Goal: Transaction & Acquisition: Download file/media

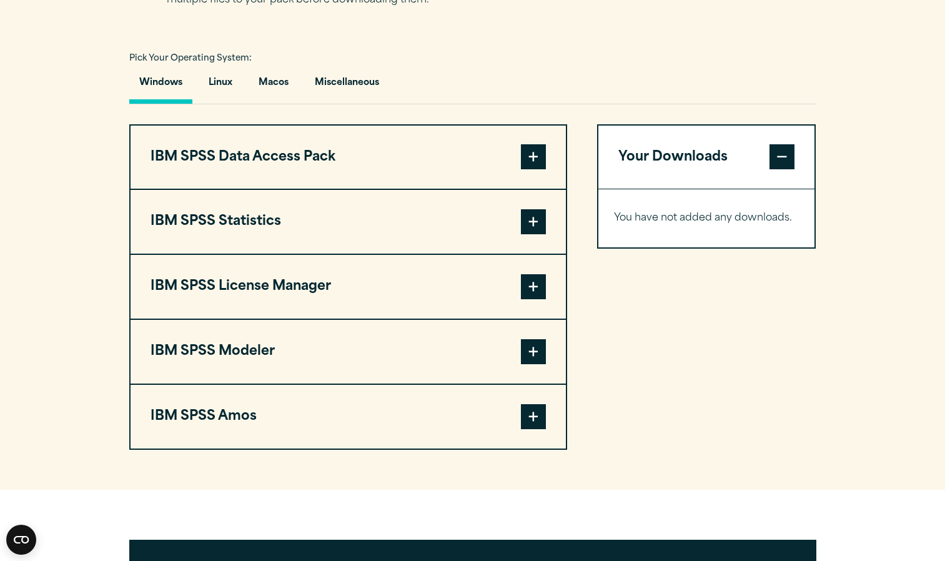
scroll to position [872, 0]
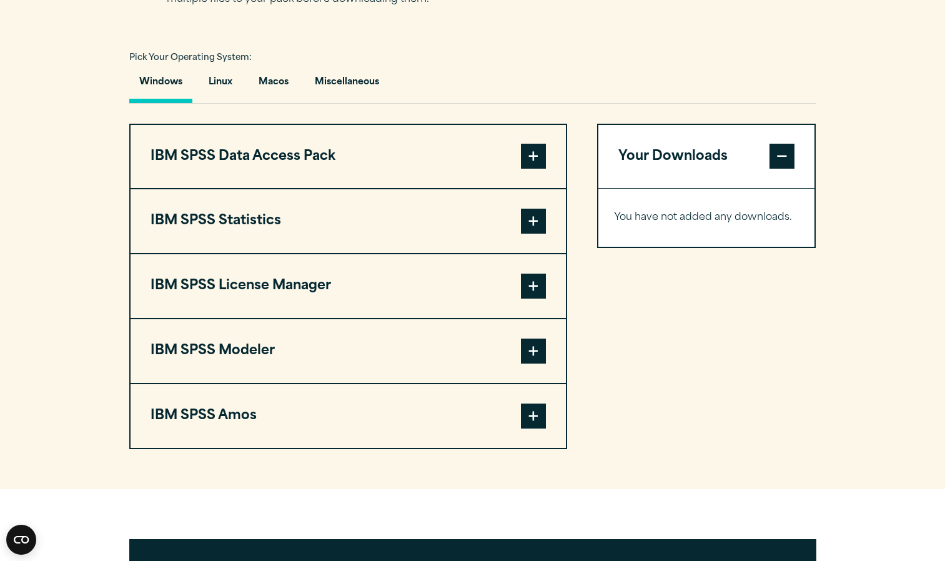
click at [540, 234] on span at bounding box center [533, 221] width 25 height 25
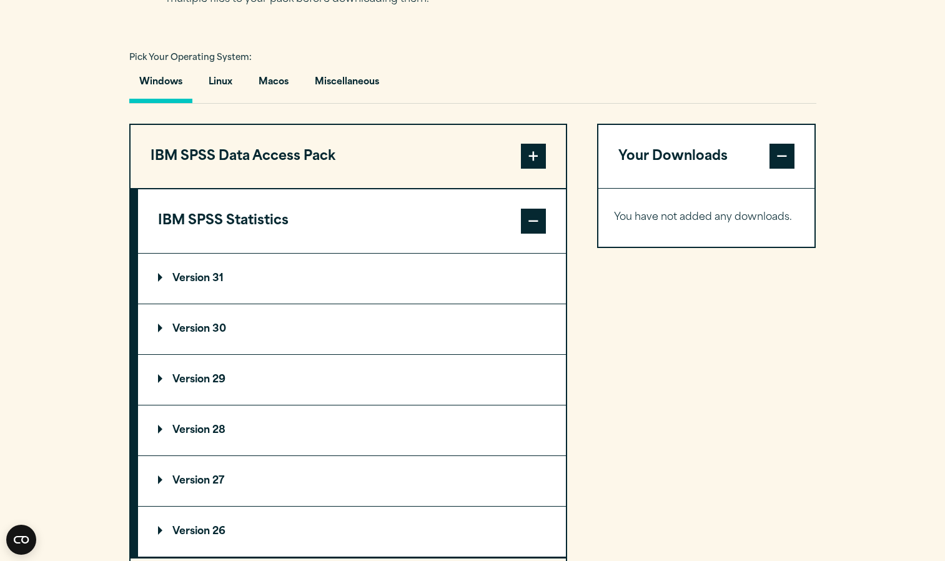
click at [465, 354] on summary "Version 30" at bounding box center [352, 329] width 428 height 50
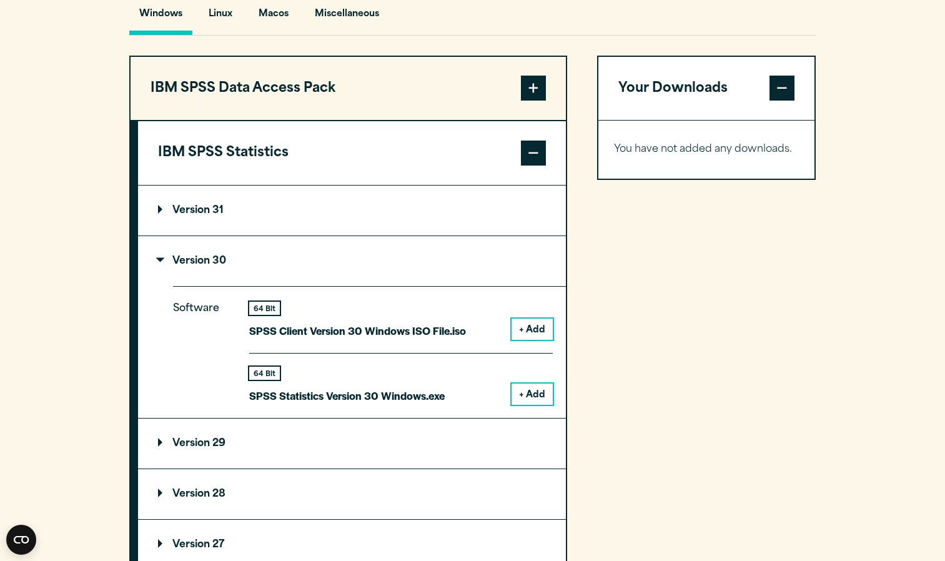
scroll to position [942, 0]
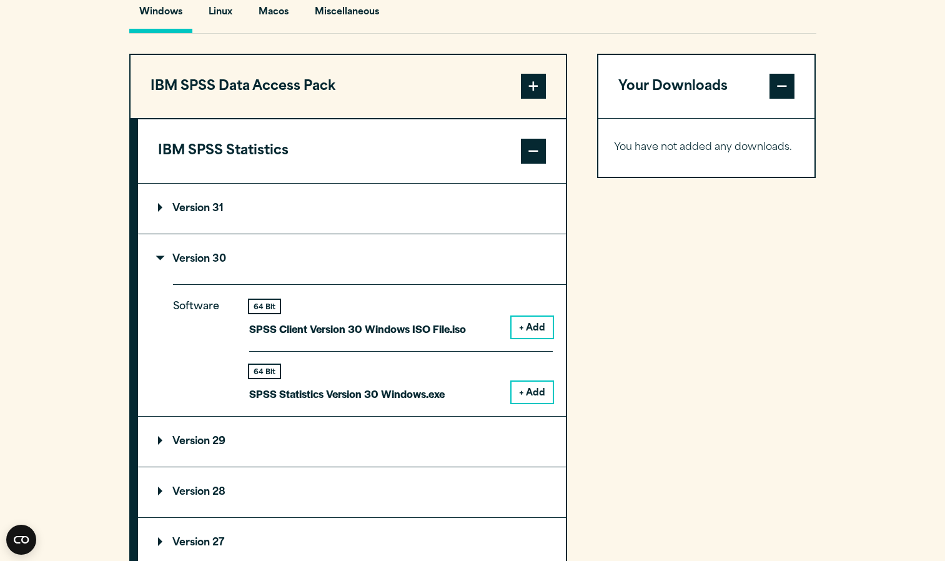
click at [535, 403] on button "+ Add" at bounding box center [531, 392] width 41 height 21
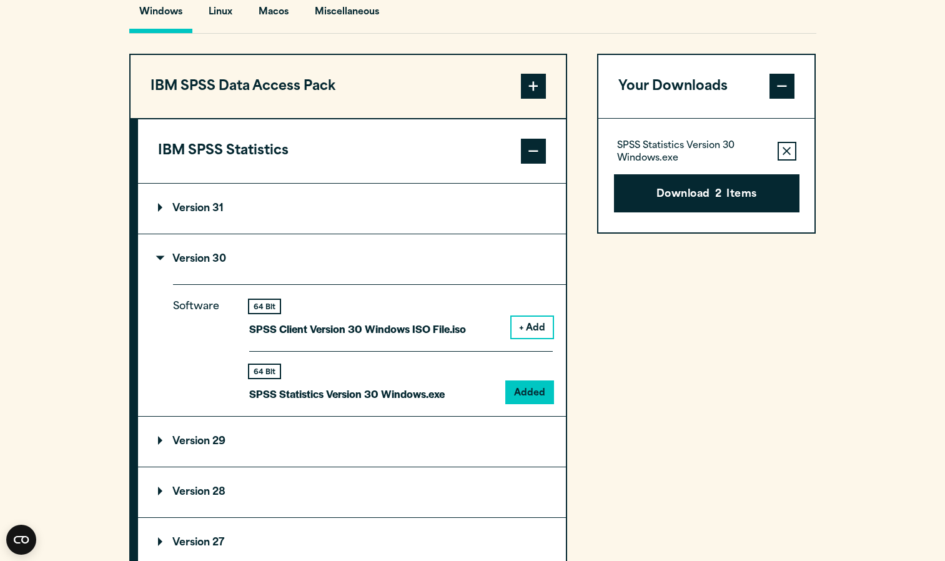
click at [786, 156] on icon "button" at bounding box center [787, 151] width 8 height 8
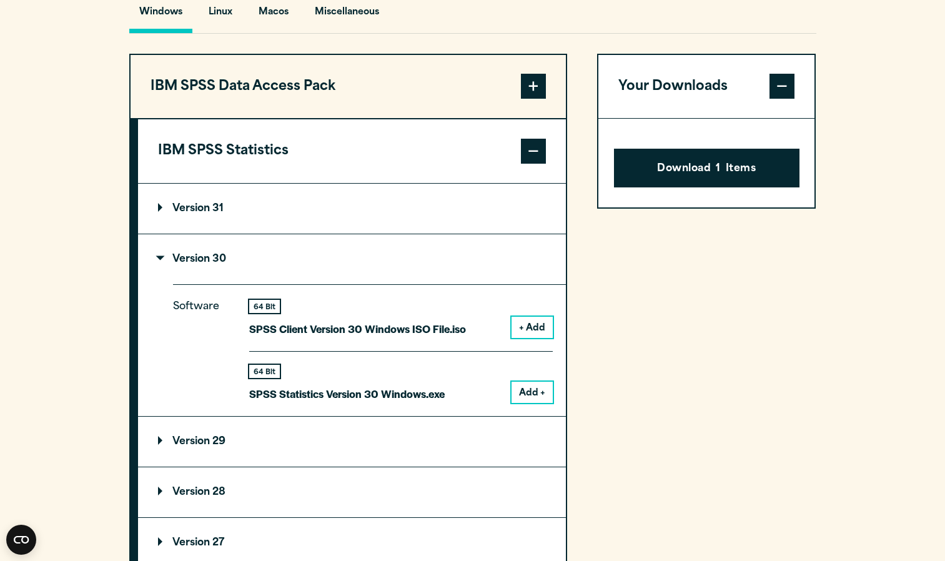
click at [779, 99] on span at bounding box center [781, 86] width 25 height 25
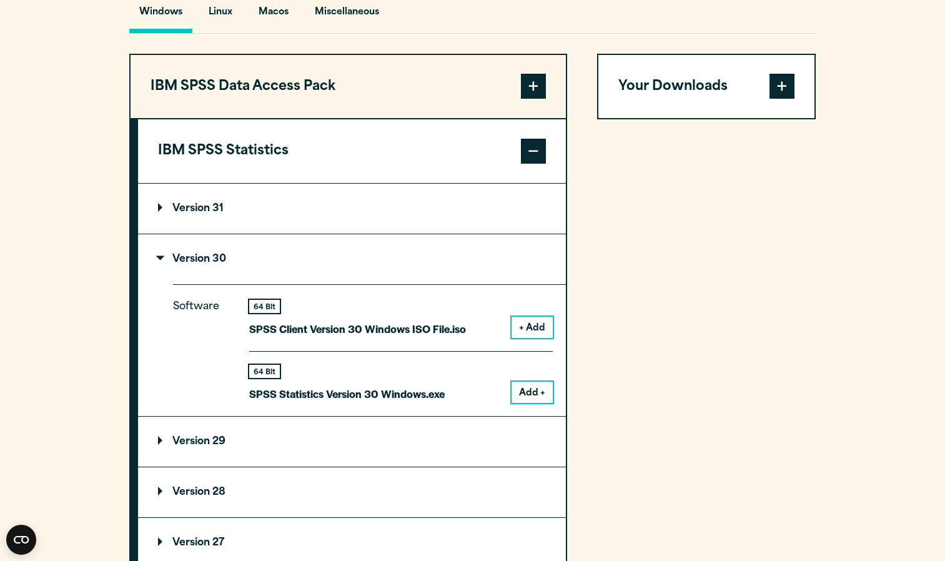
click at [779, 99] on span at bounding box center [781, 86] width 25 height 25
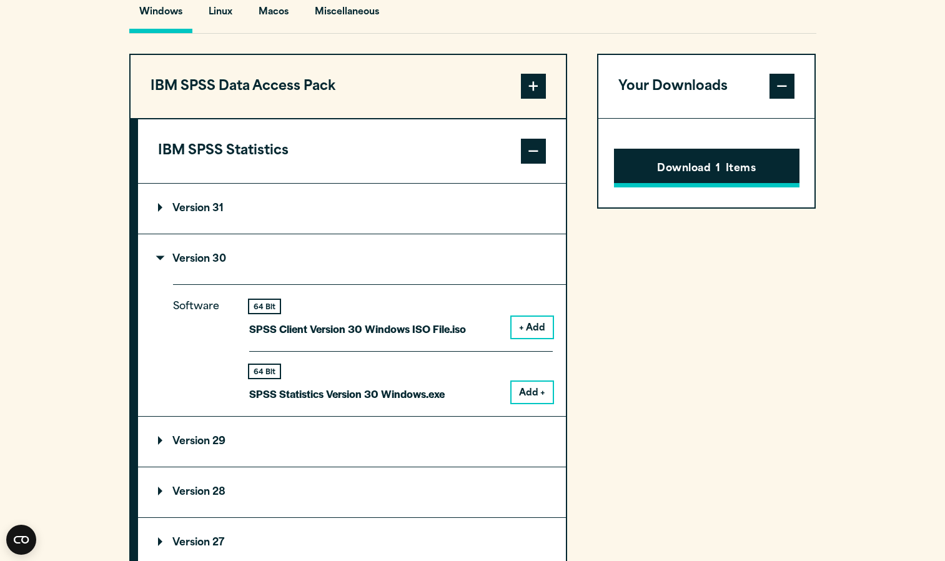
click at [762, 187] on button "Download 1 Items" at bounding box center [706, 168] width 185 height 39
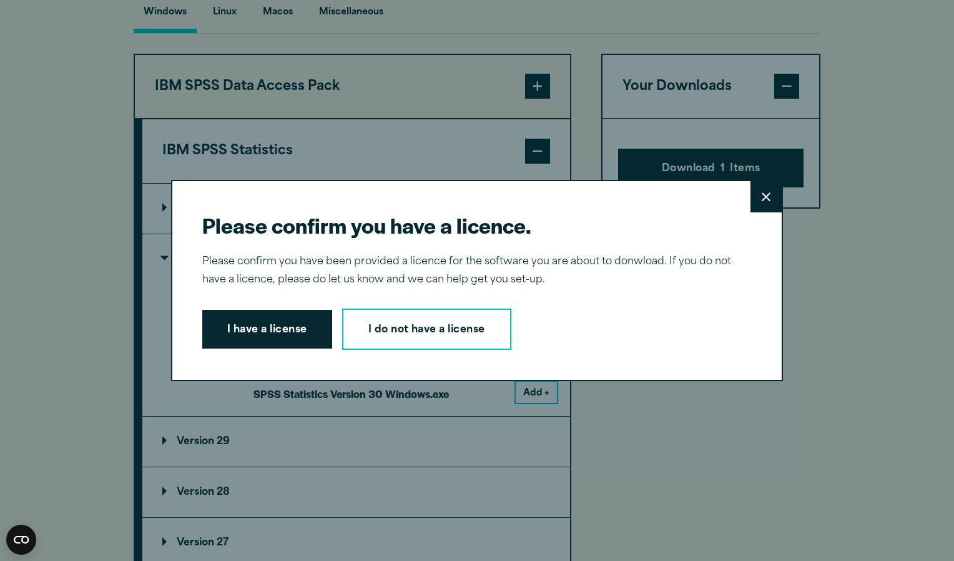
click at [751, 202] on button "Close" at bounding box center [766, 196] width 31 height 31
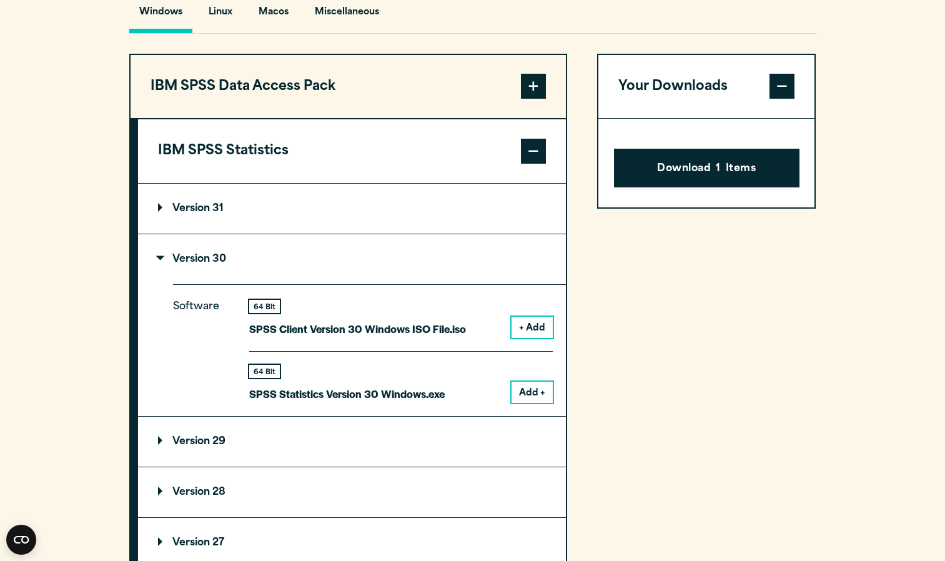
click at [777, 99] on span at bounding box center [781, 86] width 25 height 25
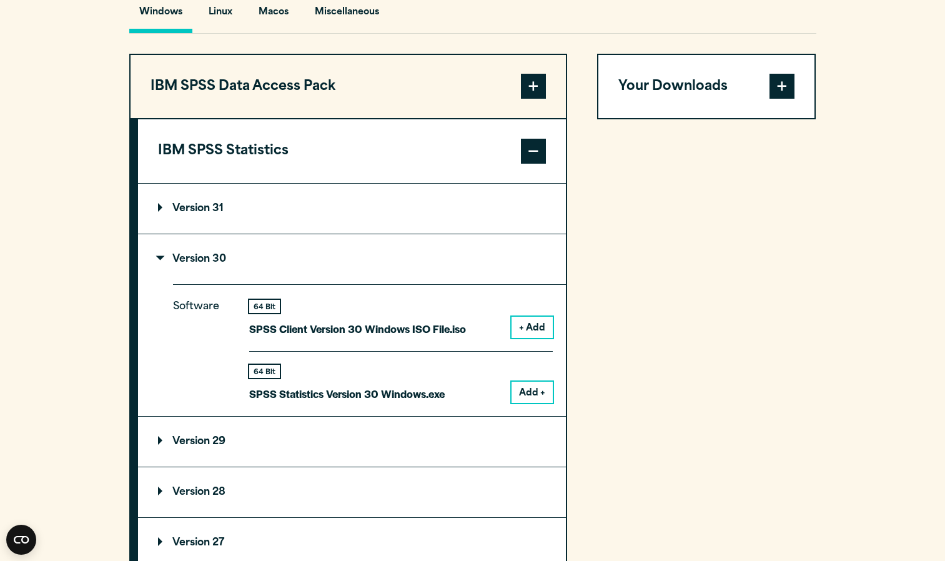
click at [777, 99] on span at bounding box center [781, 86] width 25 height 25
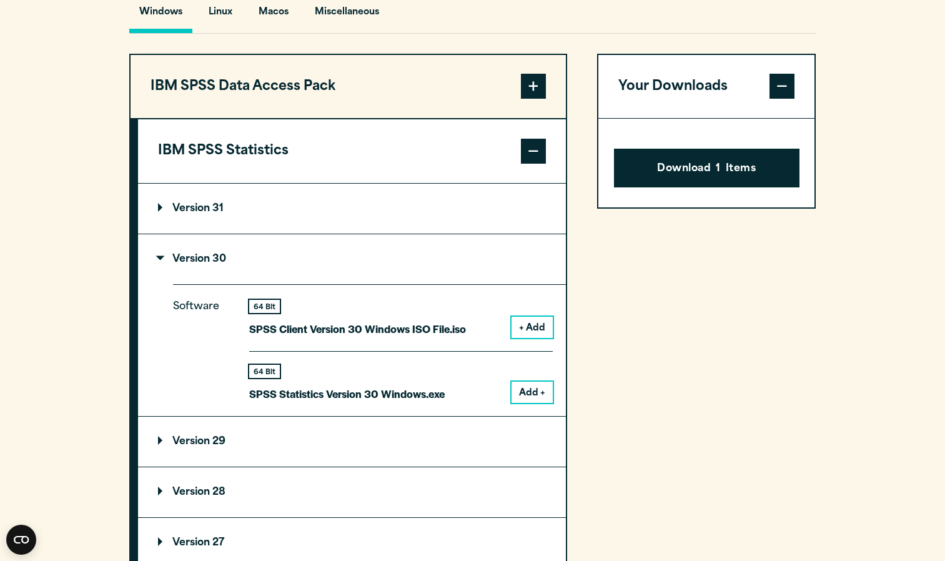
drag, startPoint x: 715, startPoint y: 233, endPoint x: 703, endPoint y: 217, distance: 20.5
click at [703, 207] on div "Download 1 Items" at bounding box center [706, 163] width 217 height 89
drag, startPoint x: 698, startPoint y: 208, endPoint x: 679, endPoint y: 156, distance: 55.7
click at [679, 156] on div "Download 1 Items" at bounding box center [706, 163] width 217 height 89
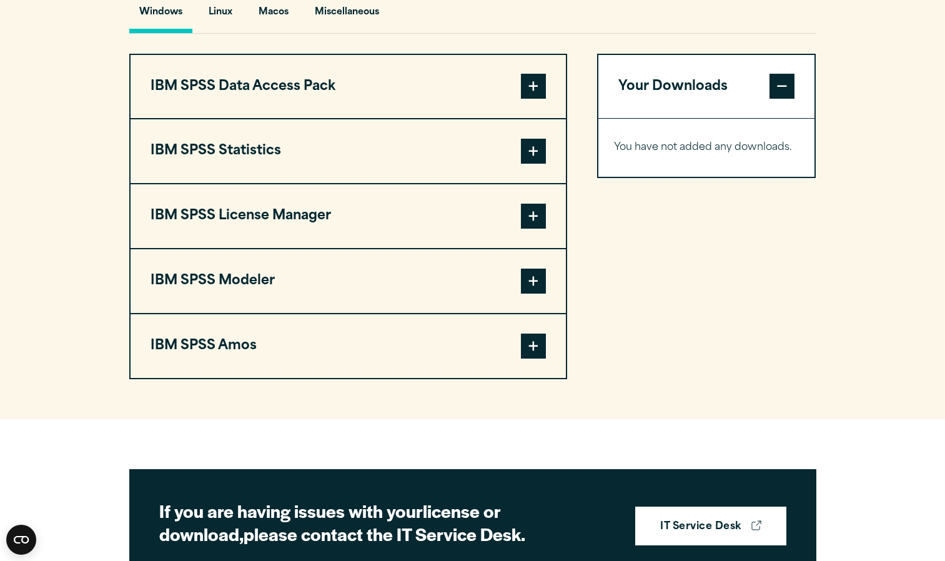
scroll to position [949, 0]
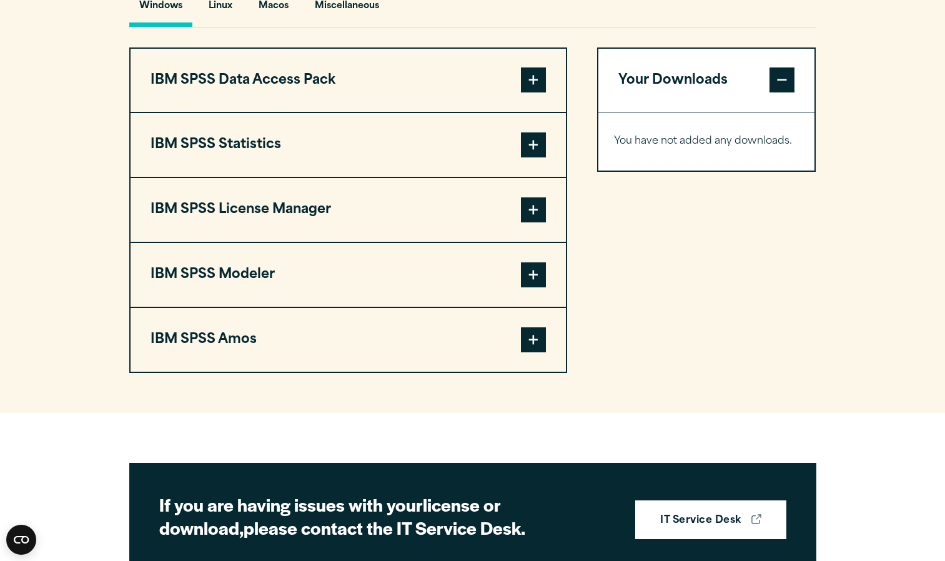
click at [521, 157] on span at bounding box center [533, 144] width 25 height 25
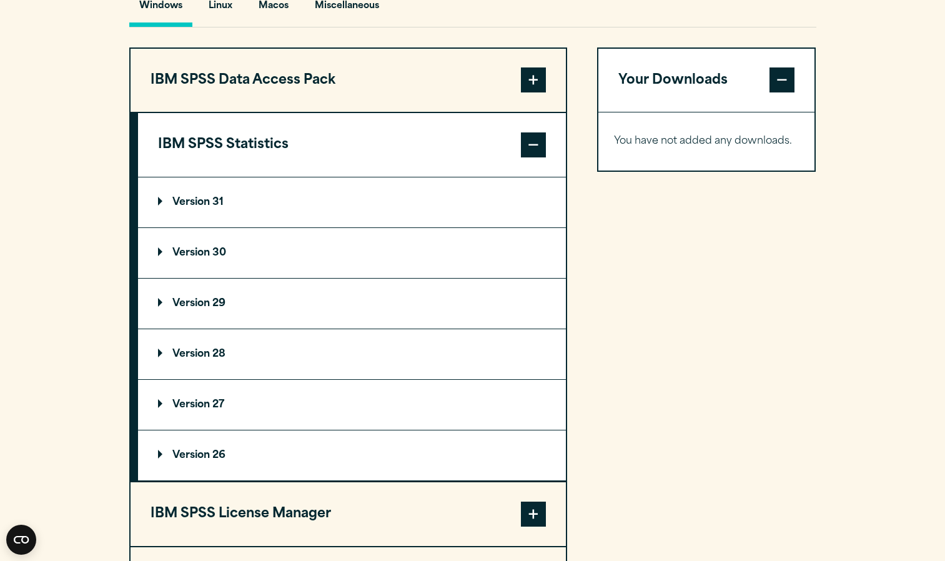
click at [521, 274] on summary "Version 30" at bounding box center [352, 253] width 428 height 50
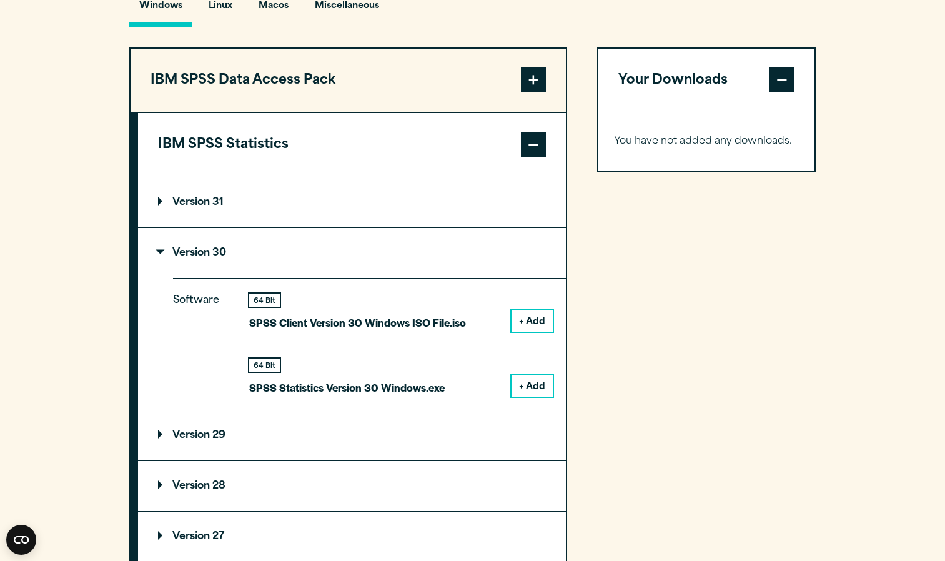
click at [529, 397] on button "+ Add" at bounding box center [531, 385] width 41 height 21
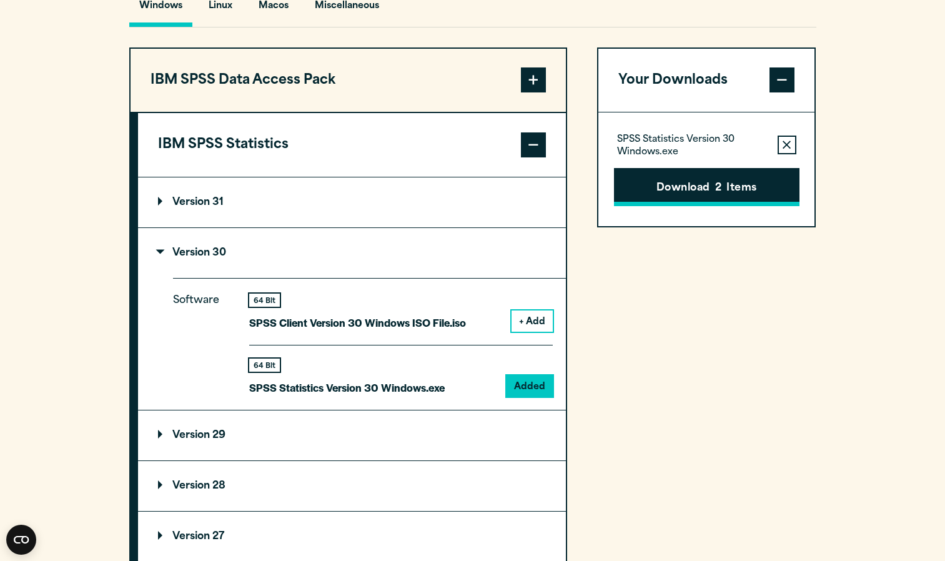
click at [758, 207] on button "Download 2 Items" at bounding box center [706, 187] width 185 height 39
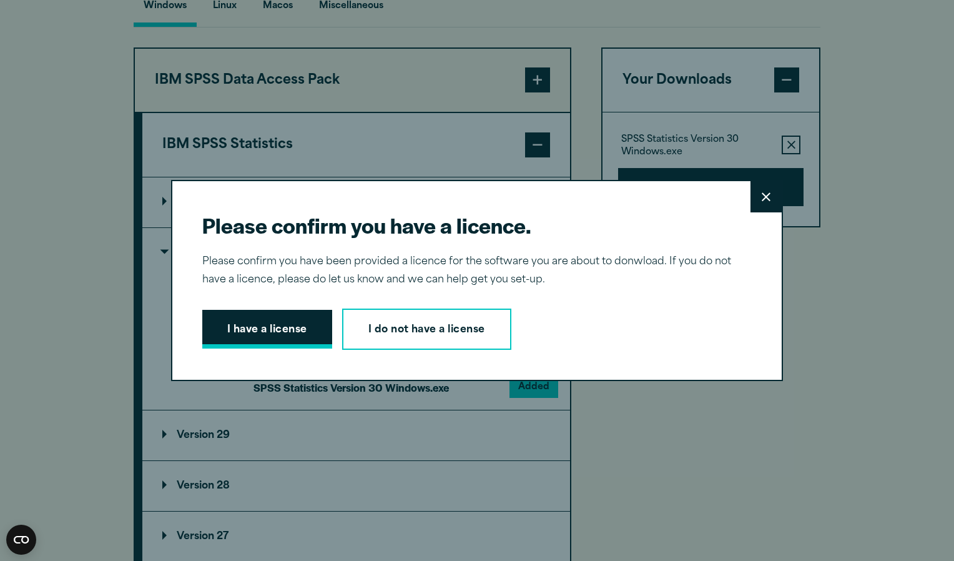
click at [262, 333] on button "I have a license" at bounding box center [267, 329] width 130 height 39
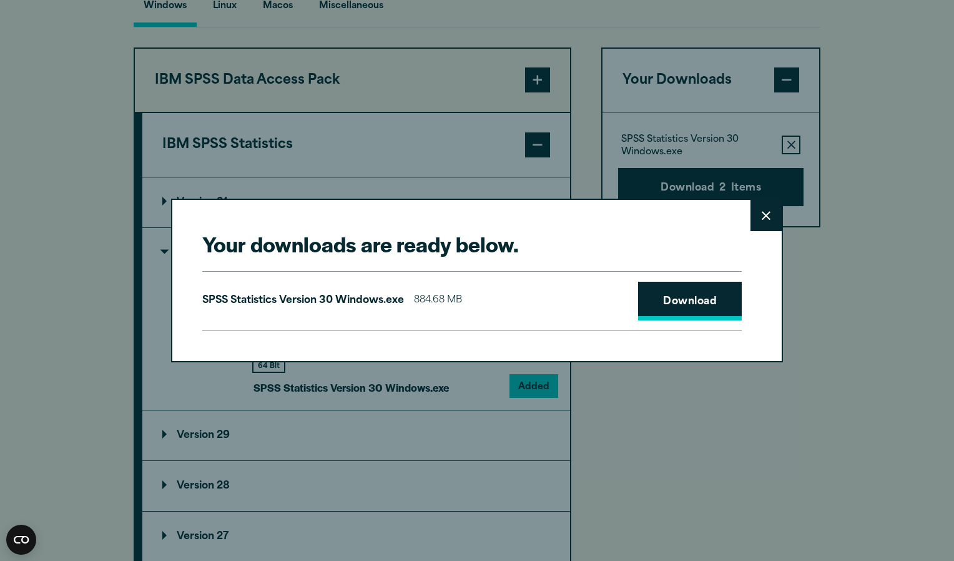
click at [694, 307] on link "Download" at bounding box center [690, 301] width 104 height 39
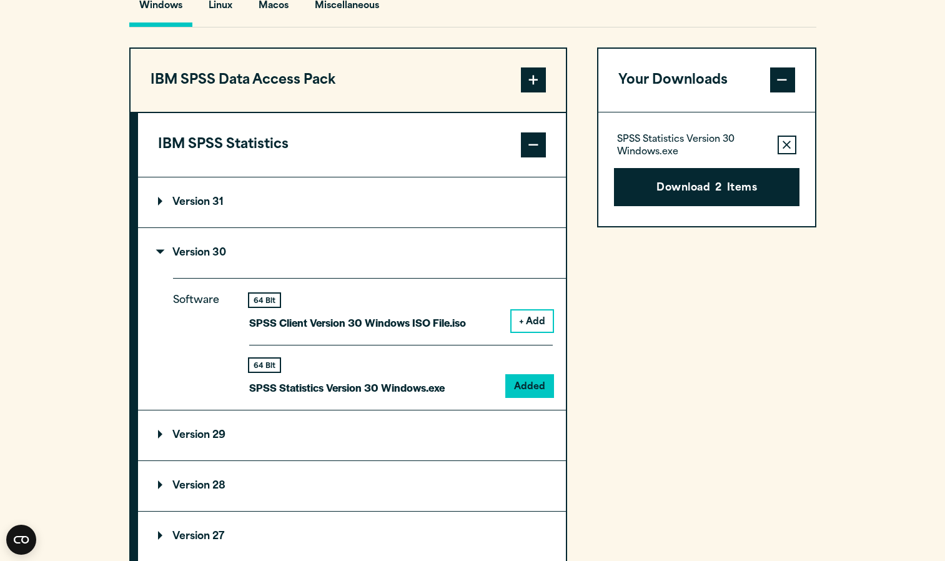
click at [721, 518] on div "Your downloads are ready below. Close SPSS Statistics Version 30 Windows.exe 88…" at bounding box center [472, 280] width 945 height 561
click at [704, 205] on button "Download 2 Items" at bounding box center [706, 187] width 185 height 39
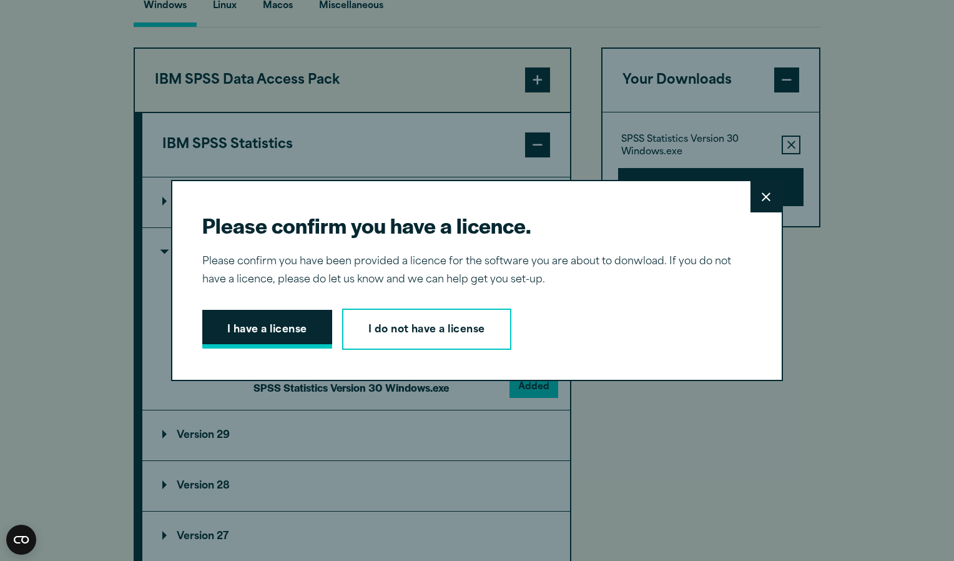
click at [255, 328] on button "I have a license" at bounding box center [267, 329] width 130 height 39
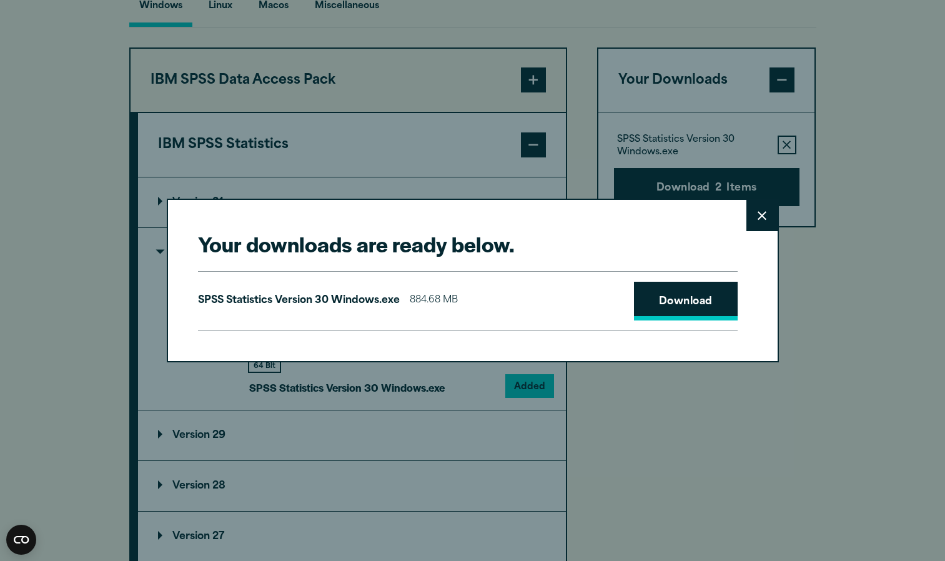
click at [700, 304] on link "Download" at bounding box center [686, 301] width 104 height 39
